Goal: Navigation & Orientation: Find specific page/section

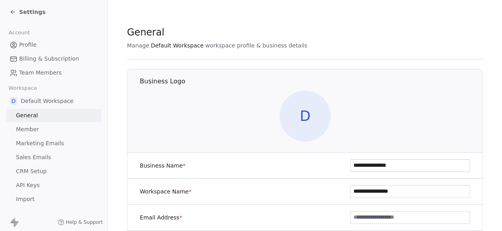
scroll to position [6, 0]
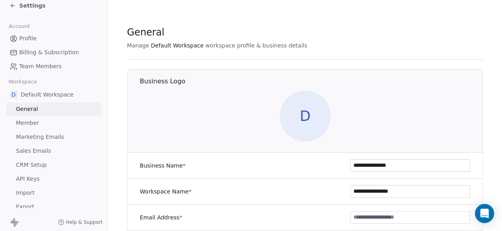
click at [52, 124] on link "Member" at bounding box center [53, 123] width 95 height 13
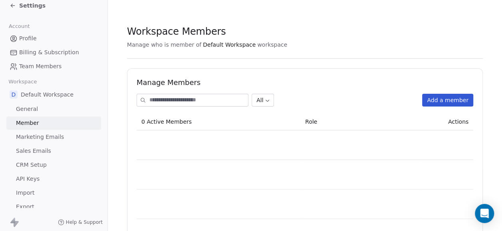
click at [51, 133] on span "Marketing Emails" at bounding box center [40, 137] width 48 height 8
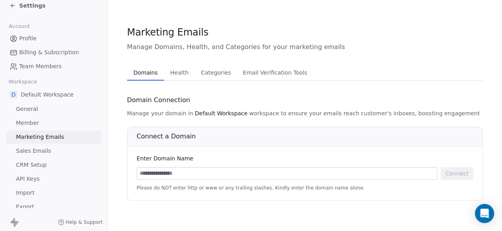
click at [50, 144] on link "Sales Emails" at bounding box center [53, 150] width 95 height 13
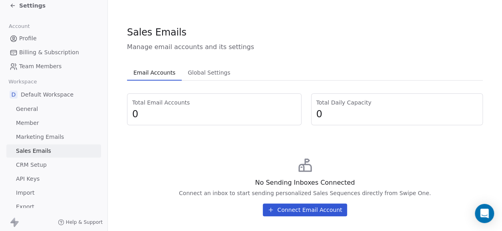
click at [49, 162] on link "CRM Setup" at bounding box center [53, 164] width 95 height 13
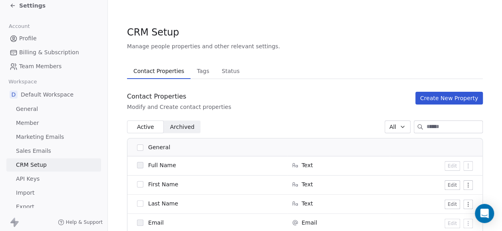
click at [48, 172] on link "API Keys" at bounding box center [53, 178] width 95 height 13
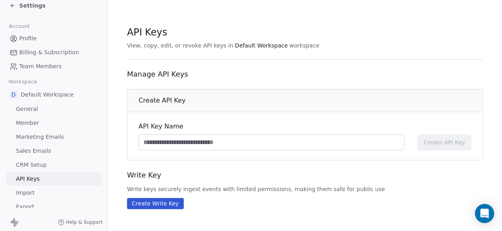
click at [46, 187] on link "Import" at bounding box center [53, 192] width 95 height 13
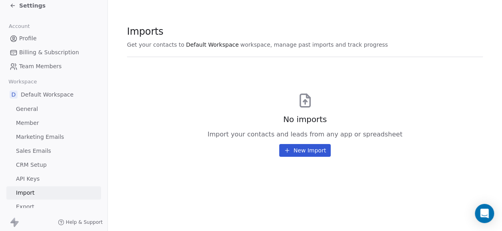
click at [45, 200] on link "Export" at bounding box center [53, 206] width 95 height 13
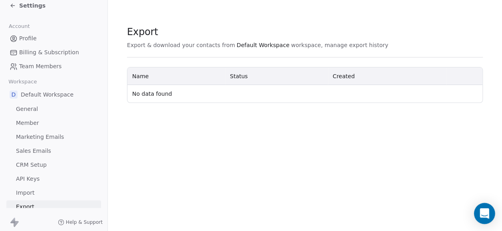
click at [491, 211] on div "Open Intercom Messenger" at bounding box center [484, 213] width 21 height 21
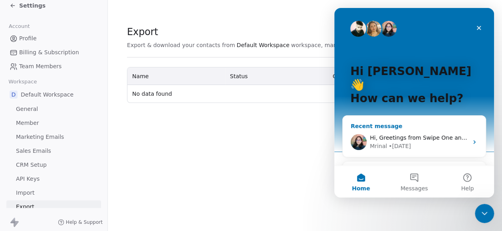
scroll to position [8, 0]
